Goal: Information Seeking & Learning: Learn about a topic

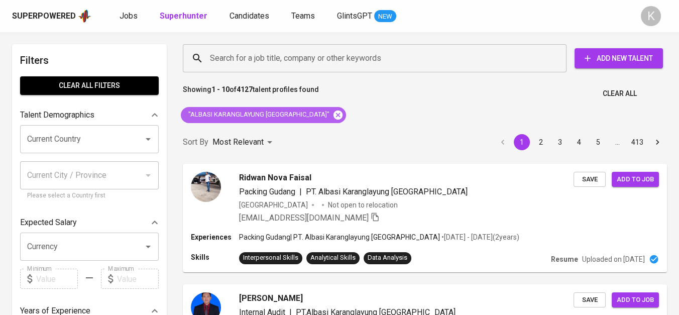
click at [334, 112] on icon at bounding box center [338, 114] width 9 height 9
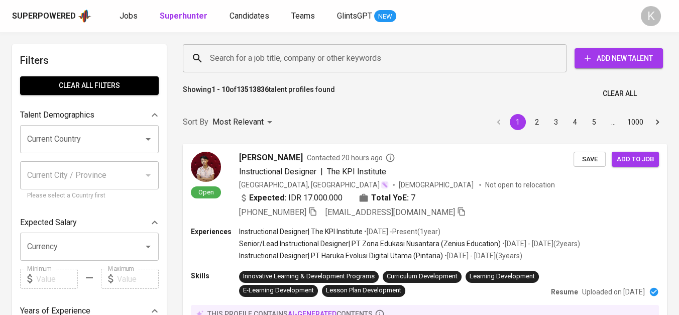
click at [298, 59] on input "Search for a job title, company or other keywords" at bounding box center [378, 58] width 340 height 19
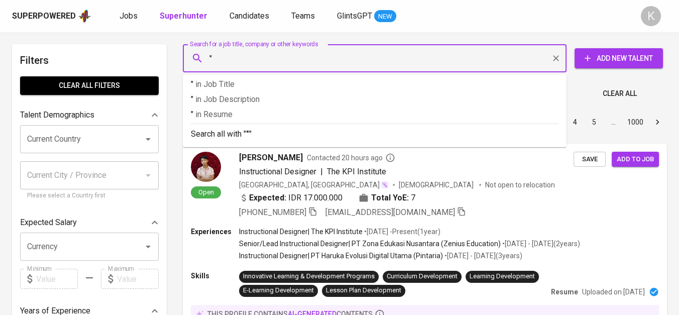
paste input "Korintiga Hutani"
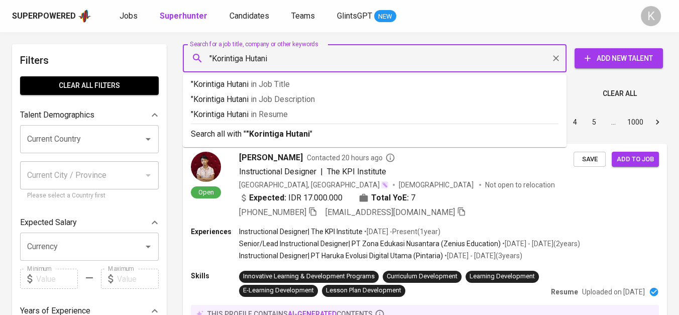
type input ""Korintiga Hutani""
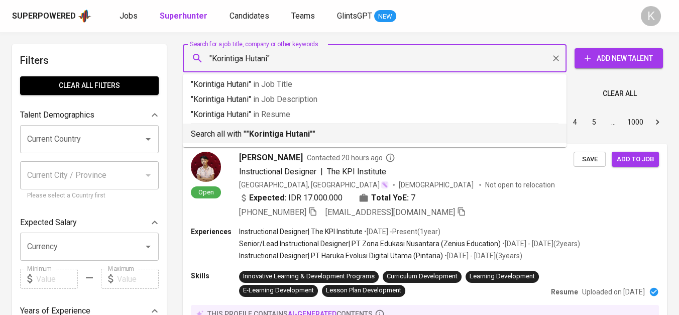
click at [300, 128] on div "Search all with " "Korintiga Hutani" "" at bounding box center [375, 132] width 368 height 17
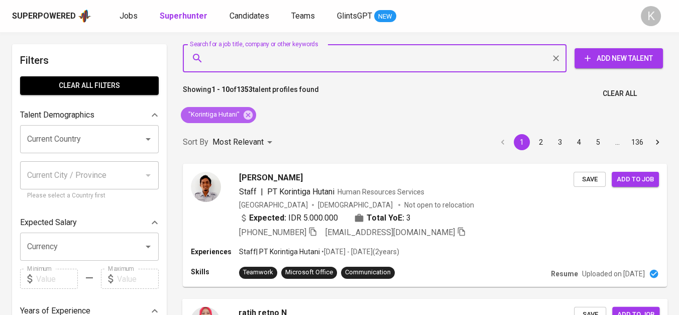
drag, startPoint x: 245, startPoint y: 119, endPoint x: 385, endPoint y: 313, distance: 239.4
click at [245, 119] on icon at bounding box center [248, 115] width 11 height 11
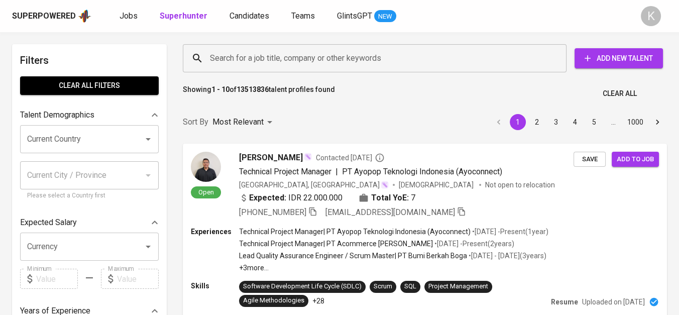
click at [252, 65] on input "Search for a job title, company or other keywords" at bounding box center [378, 58] width 340 height 19
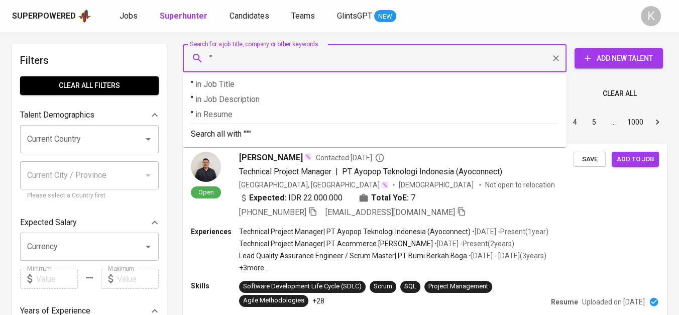
paste input "LAJU CITRA LESTARI"
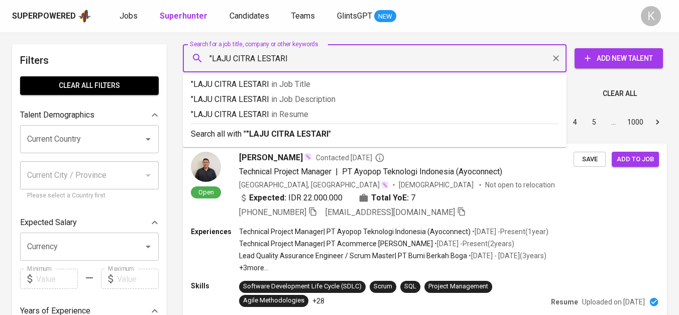
type input ""LAJU CITRA LESTARI""
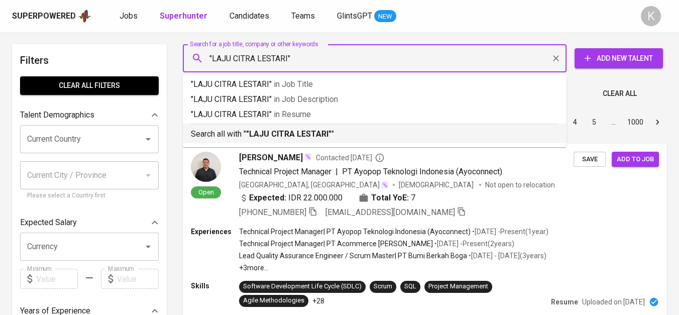
click at [302, 136] on b ""LAJU CITRA LESTARI"" at bounding box center [288, 134] width 85 height 10
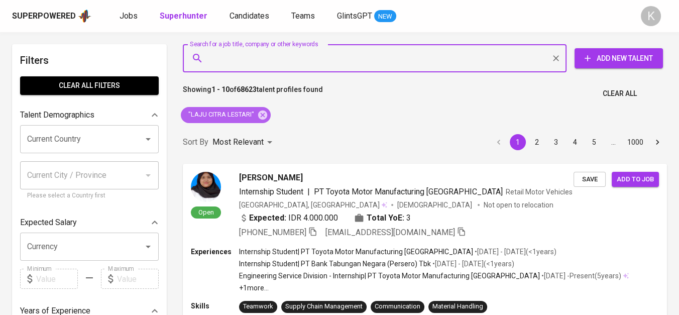
drag, startPoint x: 260, startPoint y: 111, endPoint x: 332, endPoint y: 1, distance: 131.4
click at [260, 111] on icon at bounding box center [262, 114] width 9 height 9
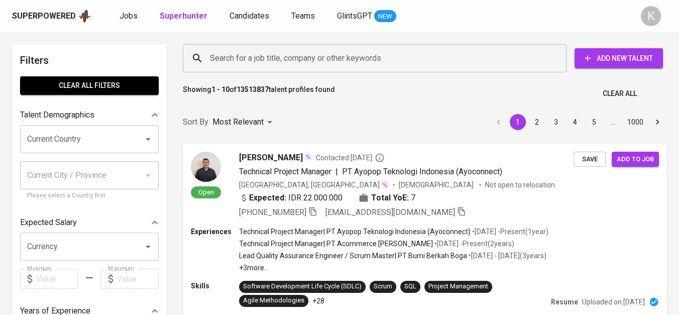
click at [302, 56] on input "Search for a job title, company or other keywords" at bounding box center [378, 58] width 340 height 19
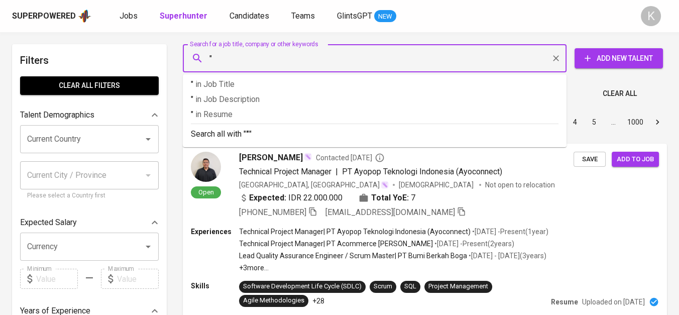
paste input "BLUESEA SEAFOOD INDUSTRY"
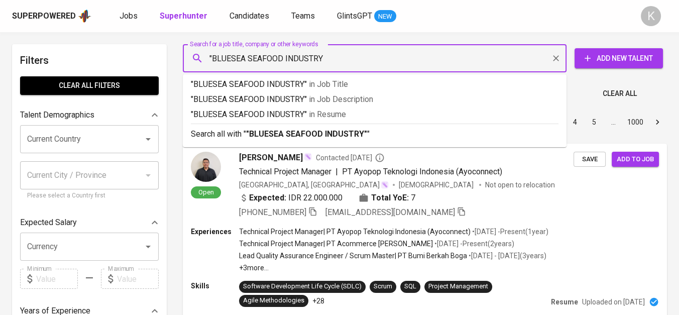
type input ""BLUESEA SEAFOOD INDUSTRY""
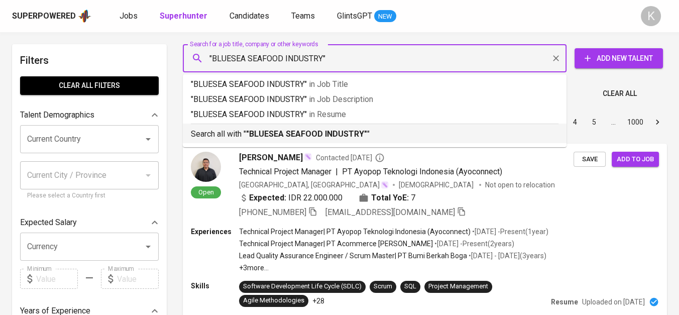
click at [328, 131] on b ""BLUESEA SEAFOOD INDUSTRY"" at bounding box center [306, 134] width 121 height 10
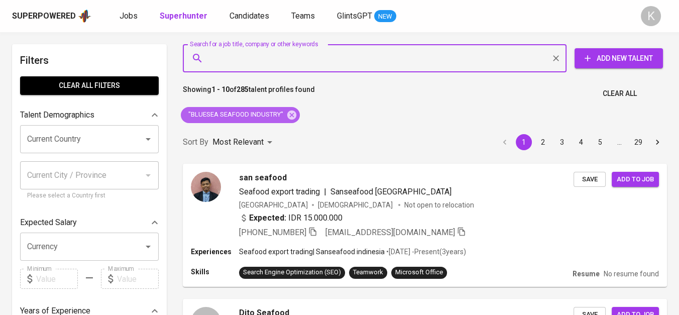
drag, startPoint x: 289, startPoint y: 112, endPoint x: 320, endPoint y: 3, distance: 113.9
click at [289, 112] on icon at bounding box center [291, 114] width 9 height 9
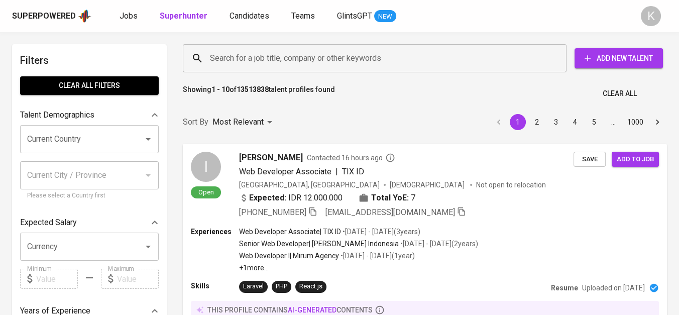
click at [241, 61] on input "Search for a job title, company or other keywords" at bounding box center [378, 58] width 340 height 19
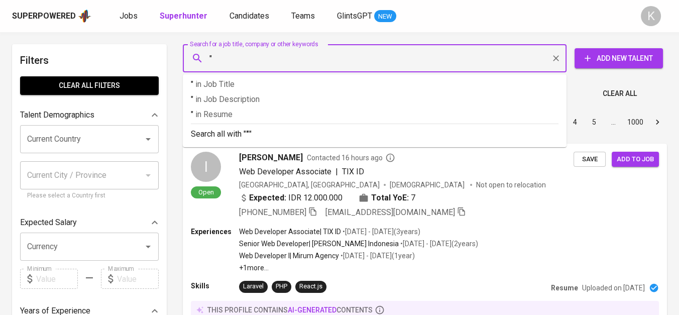
paste input "Citra Menara Megah"
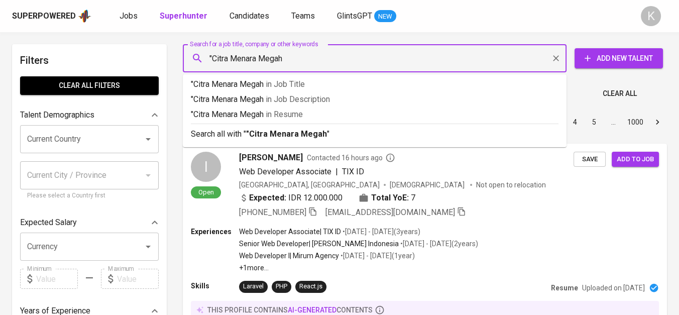
type input ""Citra Menara Megah""
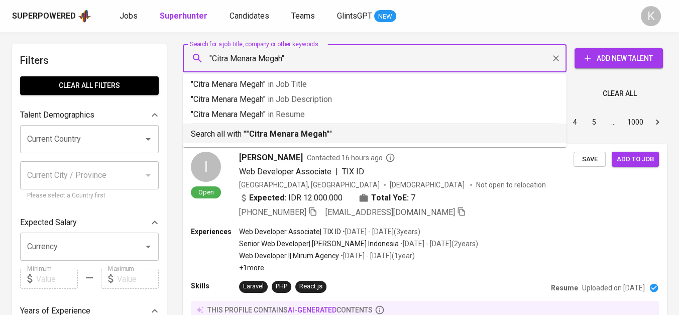
click at [278, 135] on b ""Citra Menara Megah"" at bounding box center [287, 134] width 83 height 10
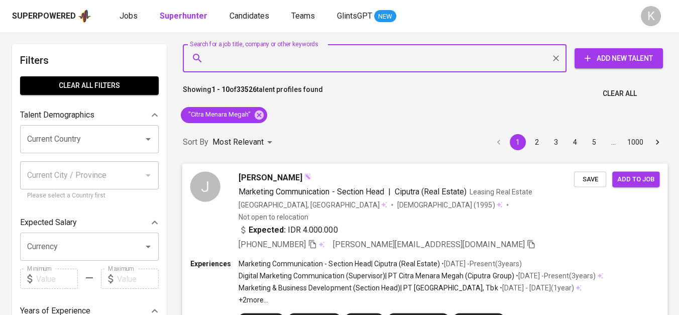
click at [314, 239] on icon "button" at bounding box center [312, 243] width 9 height 9
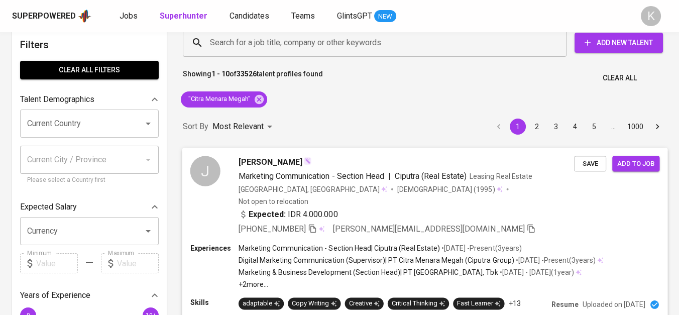
scroll to position [56, 0]
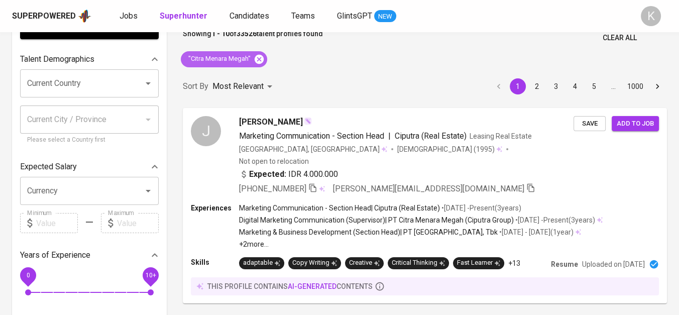
click at [259, 59] on icon at bounding box center [259, 59] width 11 height 11
